Goal: Task Accomplishment & Management: Manage account settings

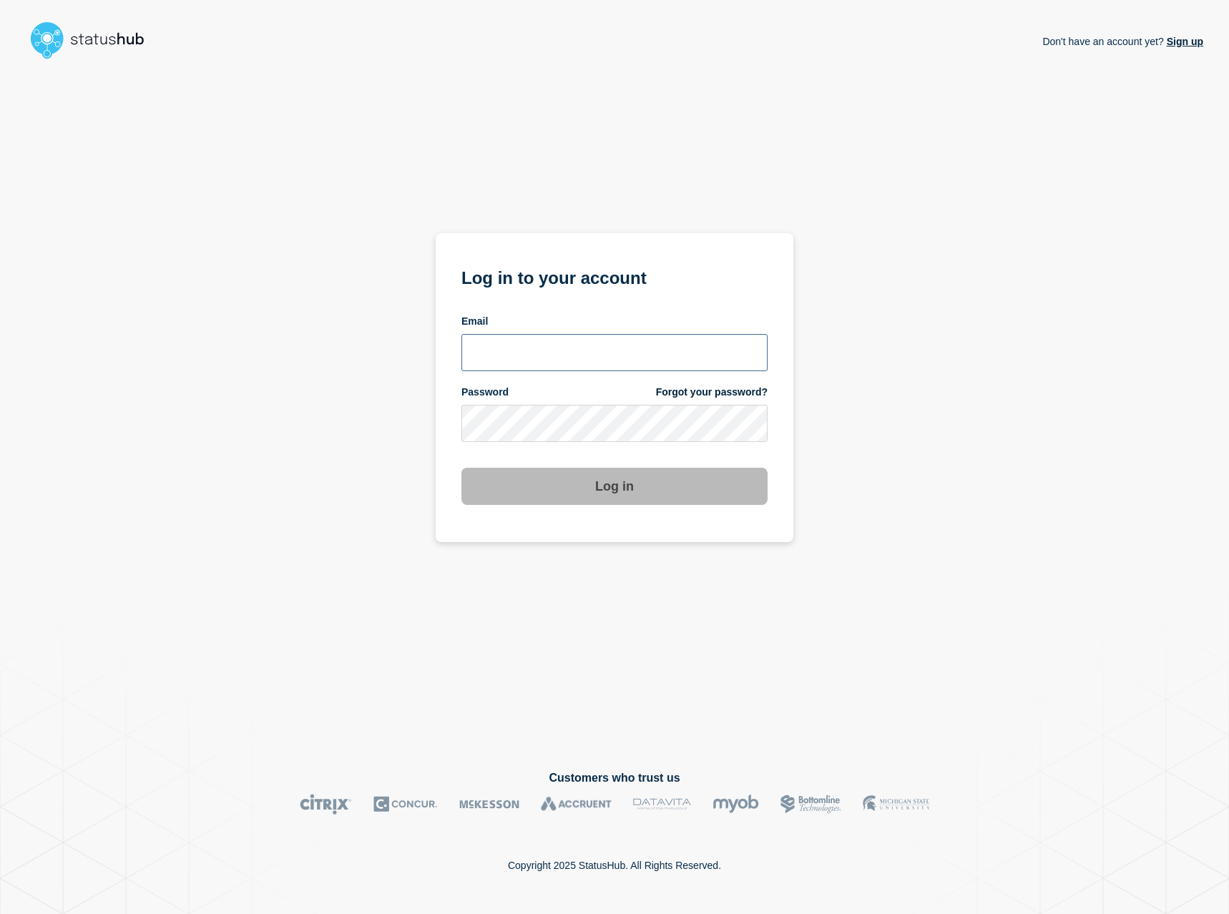
type input "[EMAIL_ADDRESS][DOMAIN_NAME]"
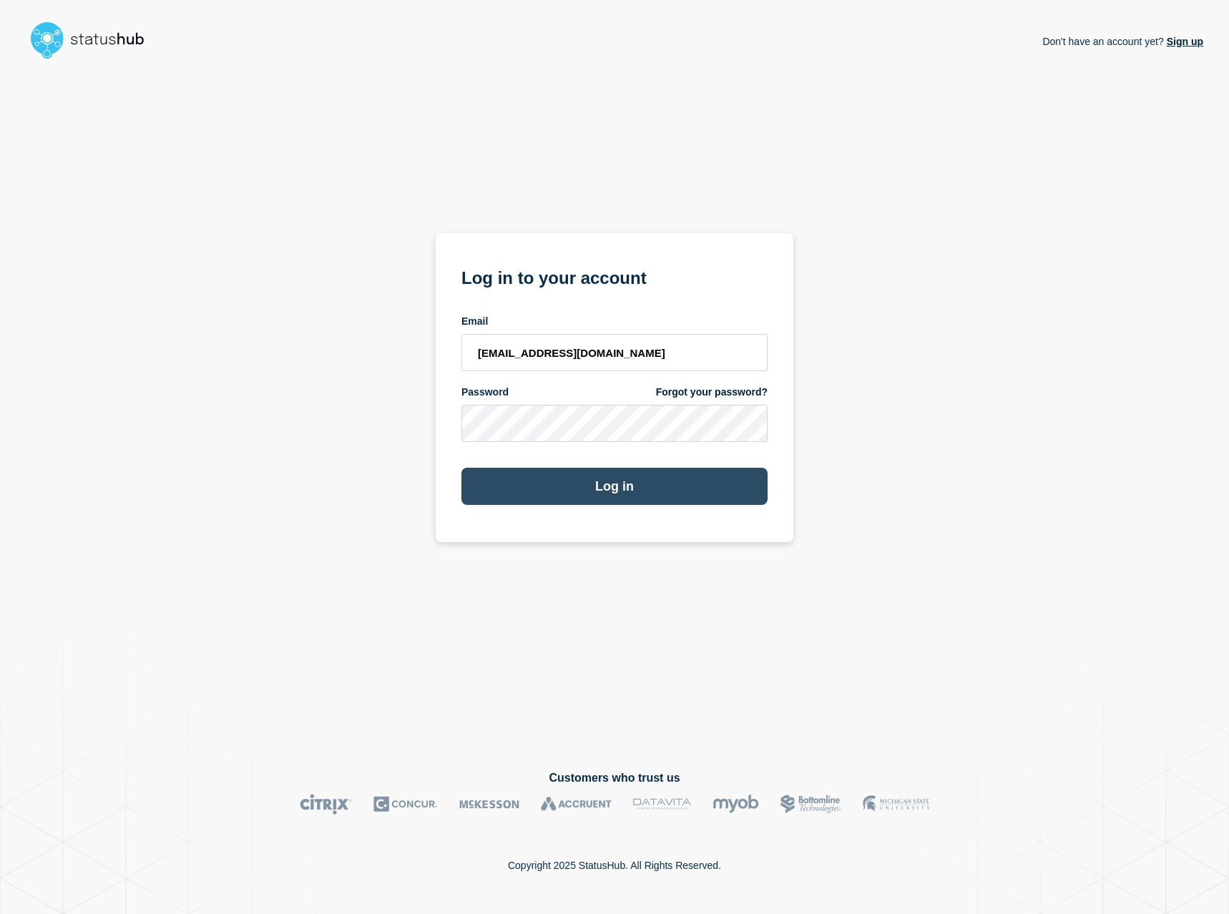
click at [654, 485] on button "Log in" at bounding box center [614, 486] width 306 height 37
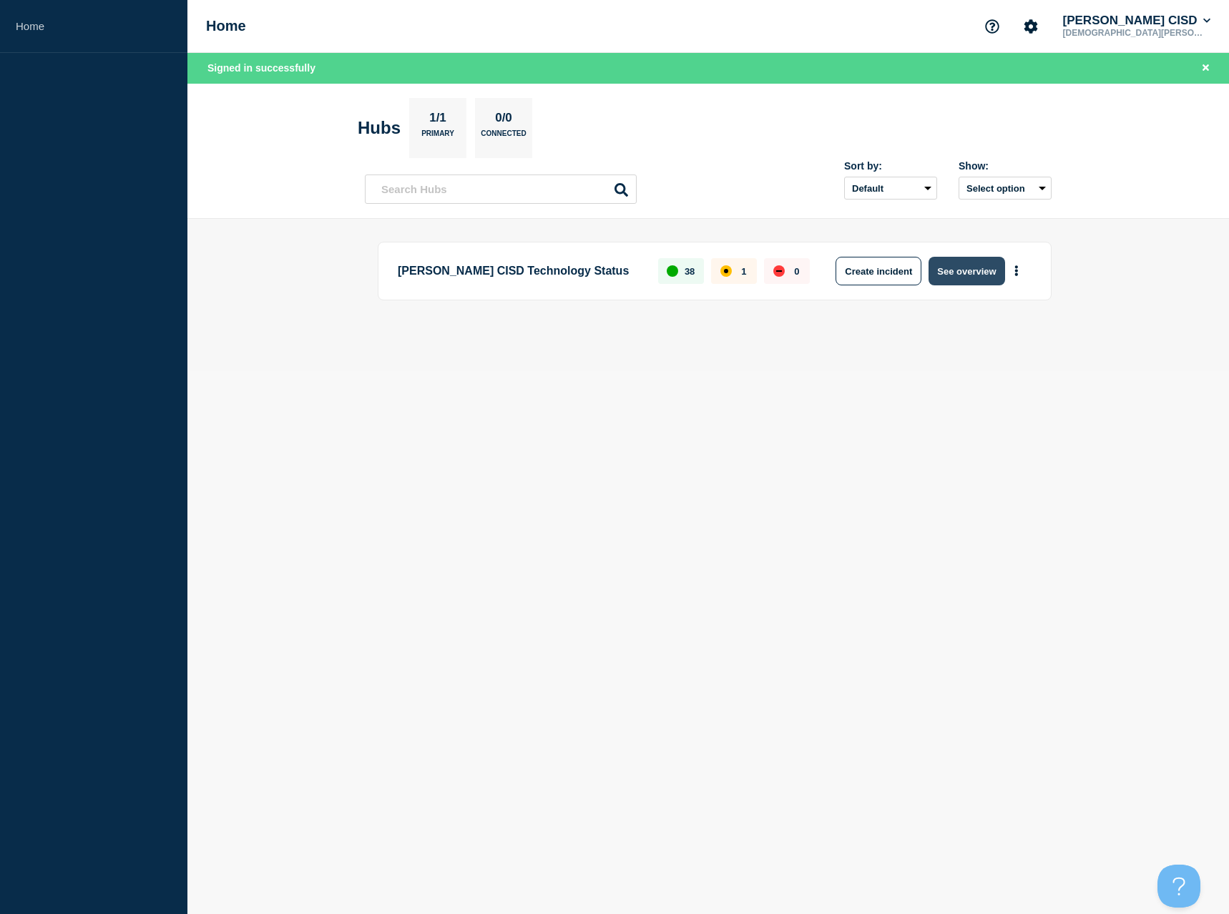
click at [976, 273] on button "See overview" at bounding box center [967, 271] width 76 height 29
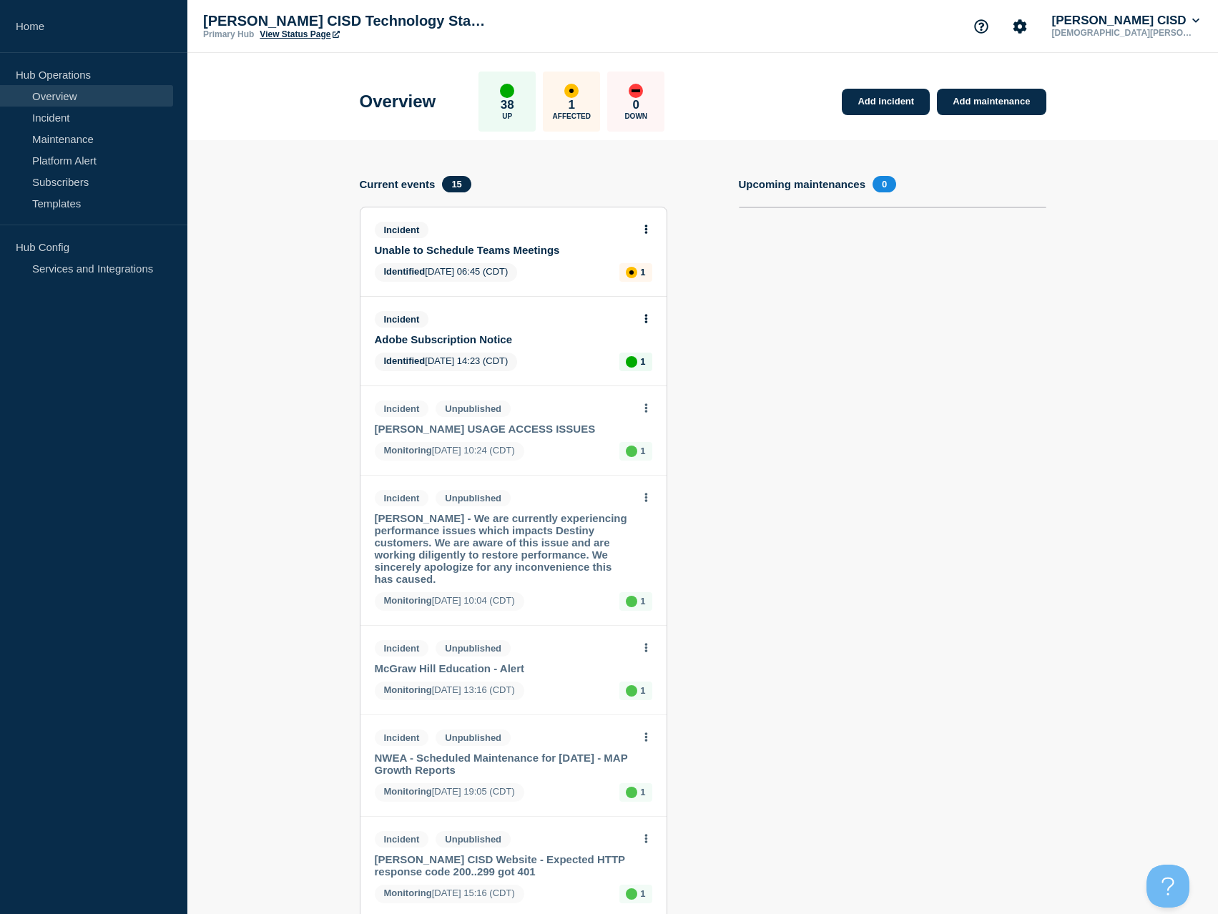
click at [498, 331] on div "Incident Adobe Subscription Notice" at bounding box center [507, 328] width 265 height 34
click at [495, 333] on link "Adobe Subscription Notice" at bounding box center [504, 339] width 258 height 12
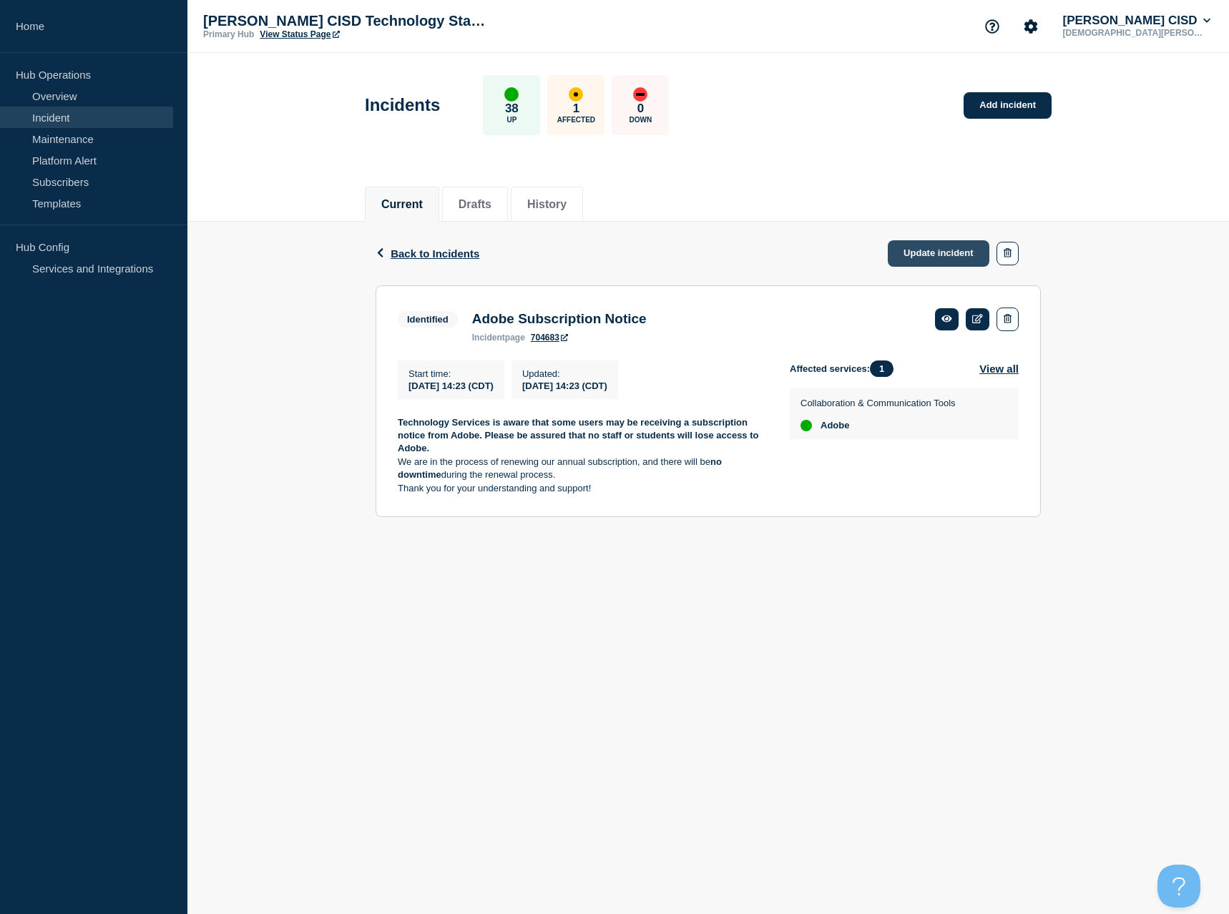
click at [929, 253] on link "Update incident" at bounding box center [939, 253] width 102 height 26
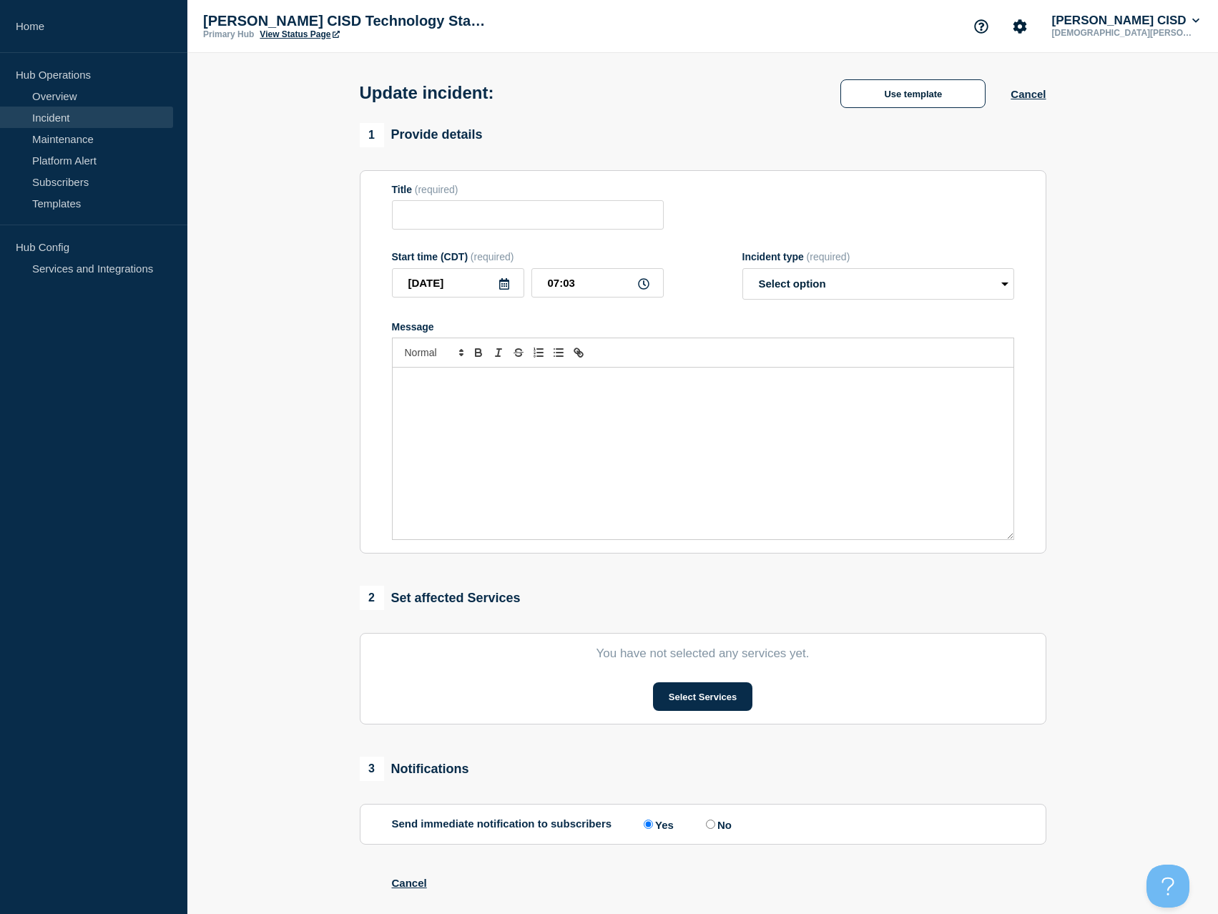
type input "Adobe Subscription Notice"
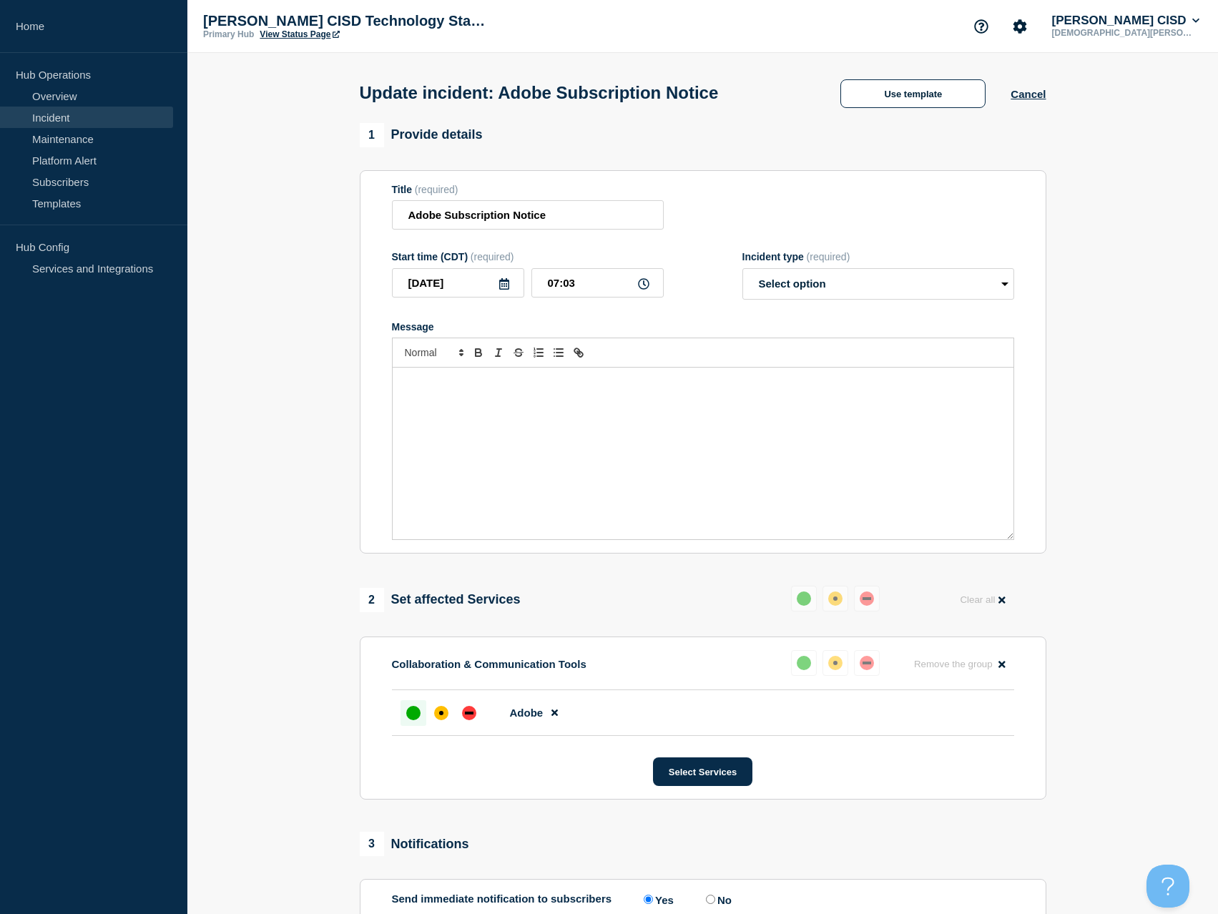
click at [499, 403] on div "Message" at bounding box center [703, 454] width 621 height 172
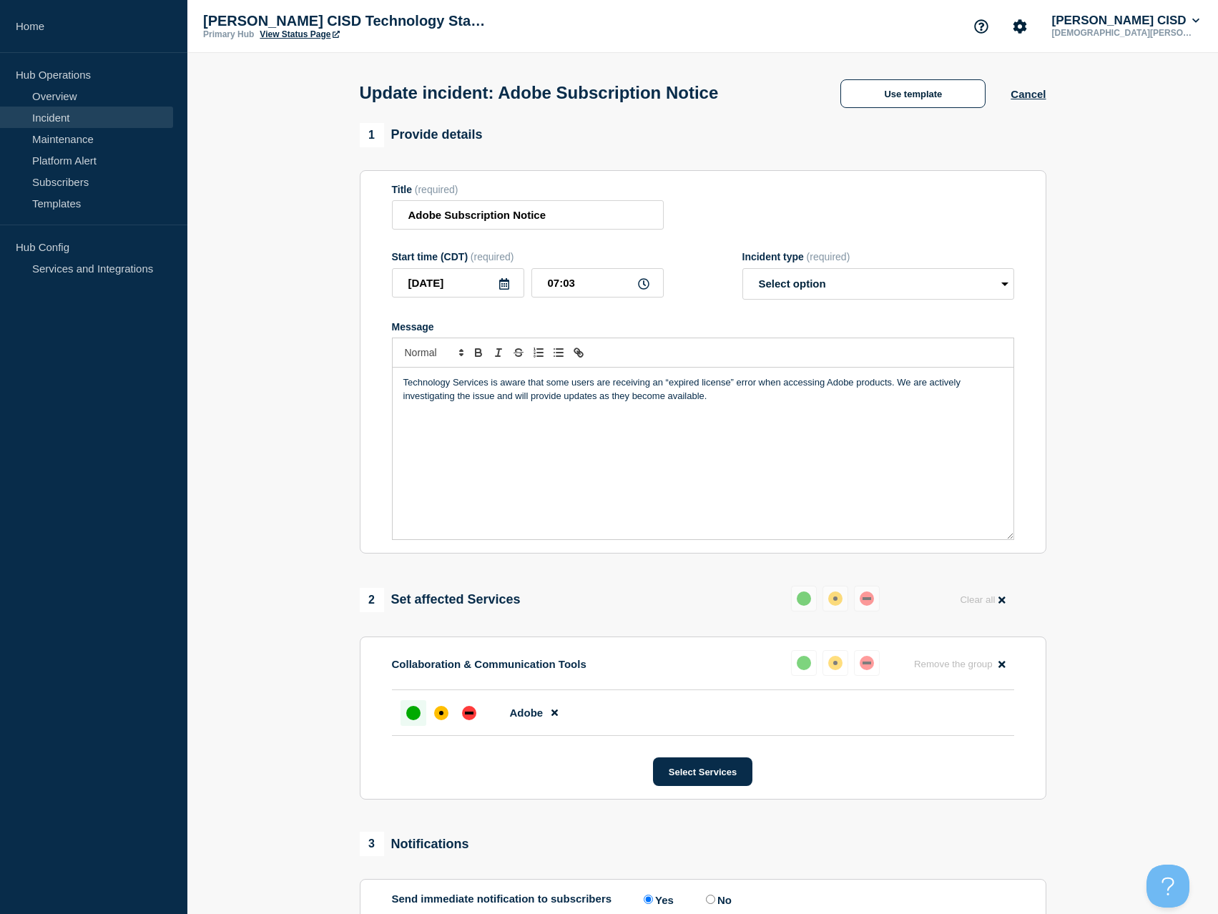
scroll to position [72, 0]
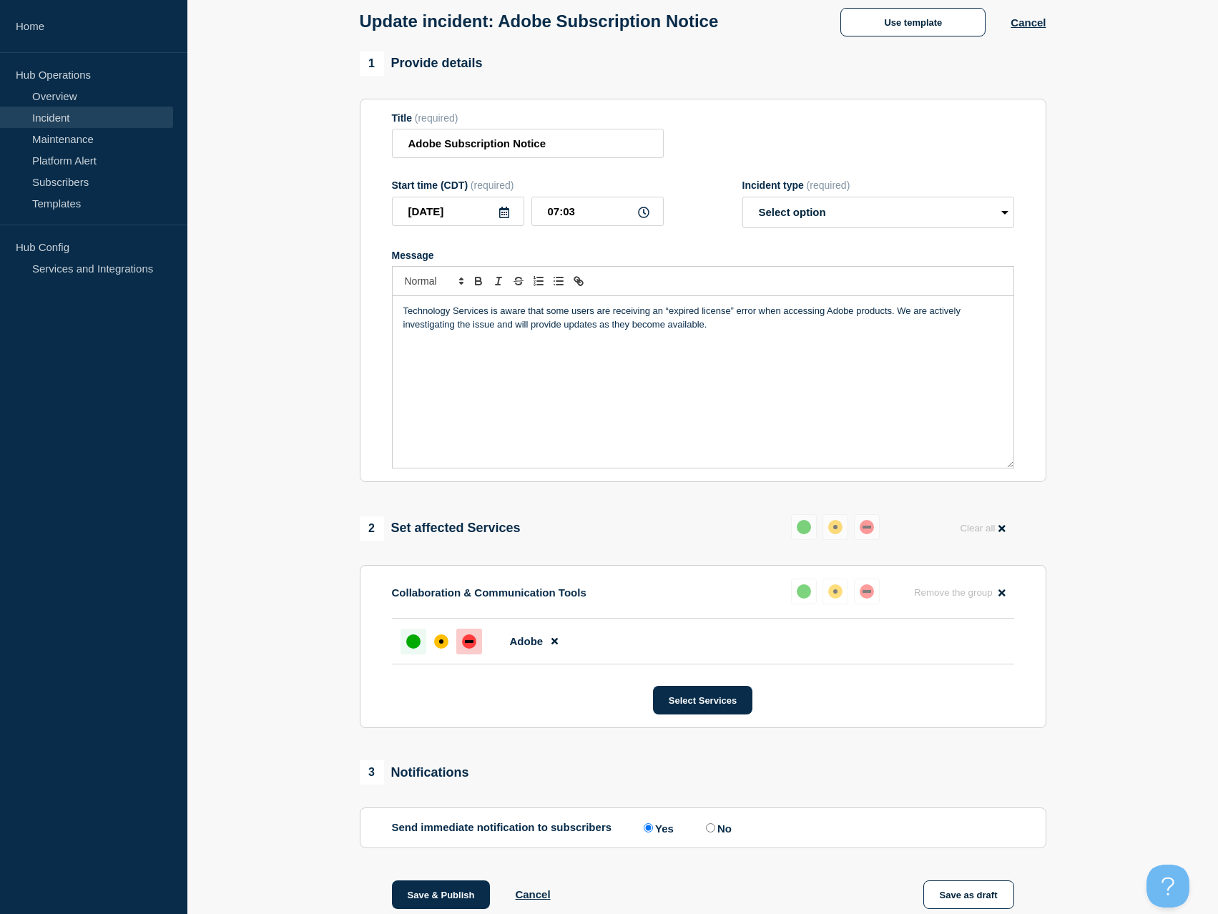
click at [473, 635] on div at bounding box center [469, 642] width 26 height 26
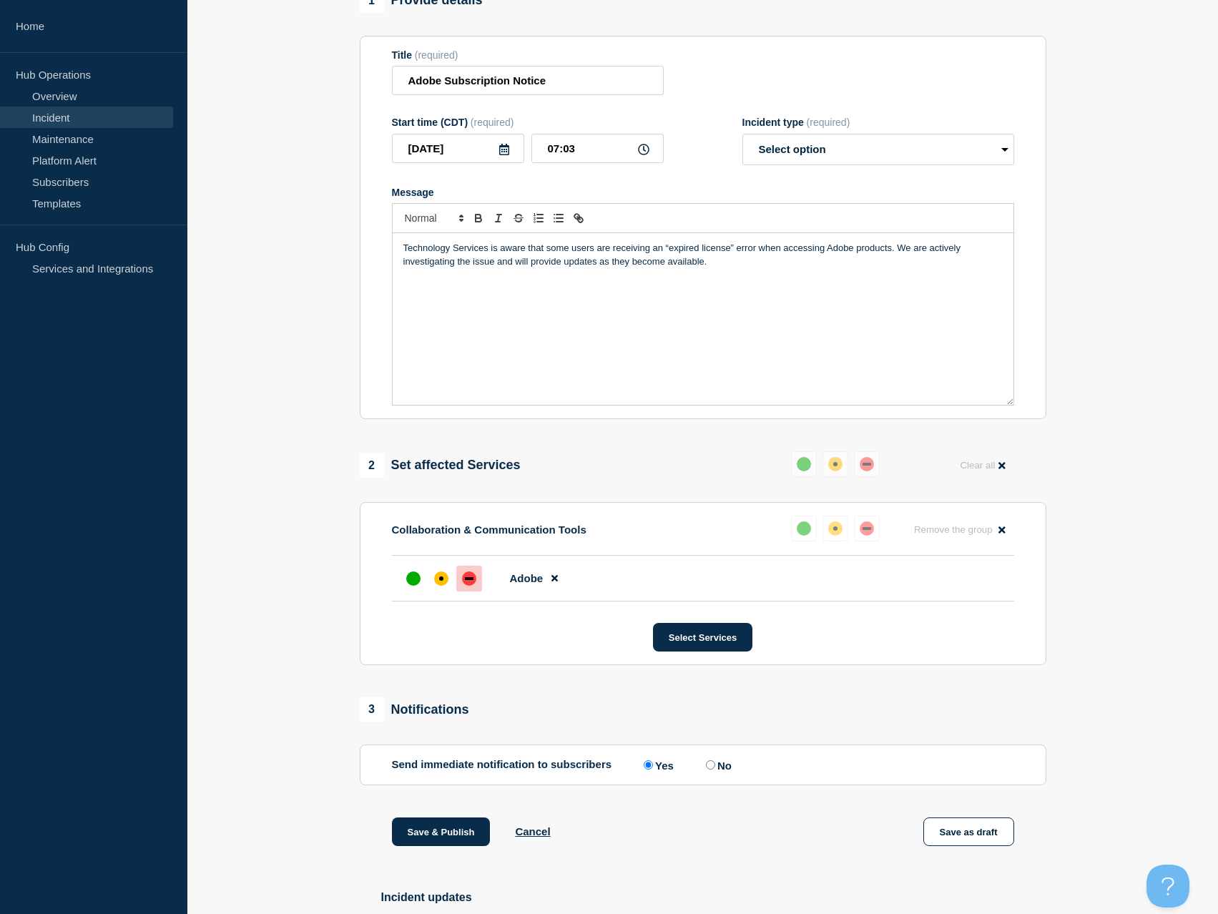
scroll to position [0, 0]
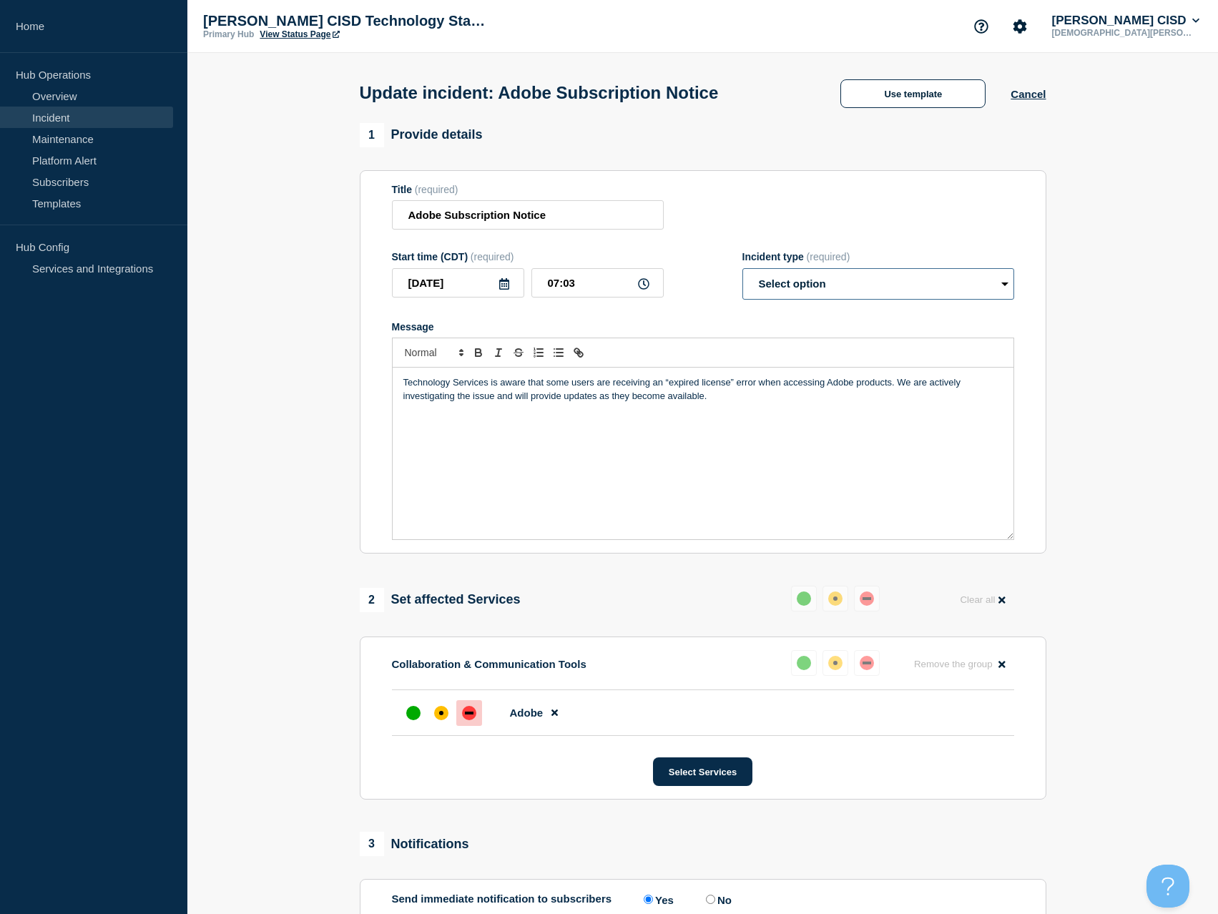
click at [848, 289] on select "Select option Investigating Identified Monitoring Resolved" at bounding box center [879, 283] width 272 height 31
select select "investigating"
click at [743, 271] on select "Select option Investigating Identified Monitoring Resolved" at bounding box center [879, 283] width 272 height 31
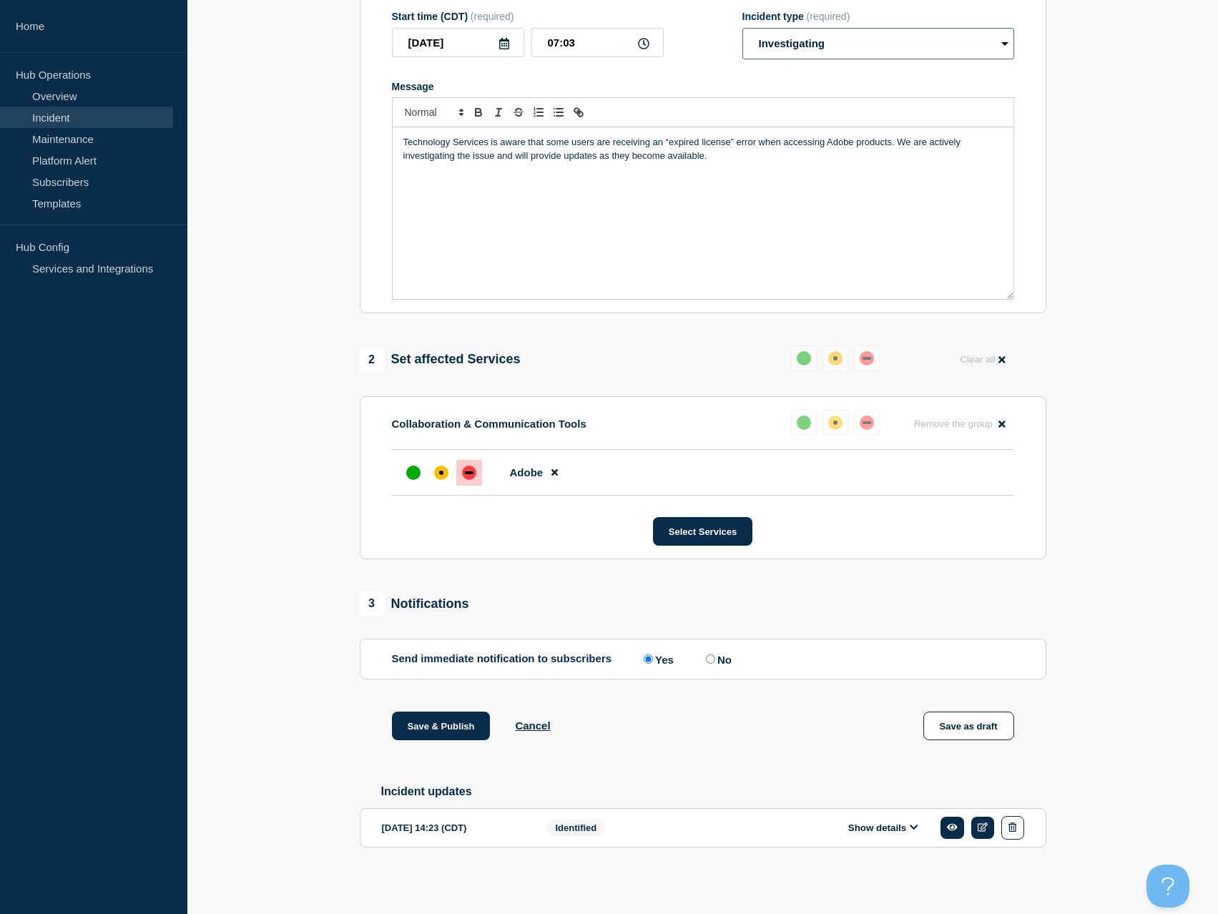
scroll to position [248, 0]
click at [459, 725] on button "Save & Publish" at bounding box center [441, 726] width 99 height 29
